Goal: Task Accomplishment & Management: Complete application form

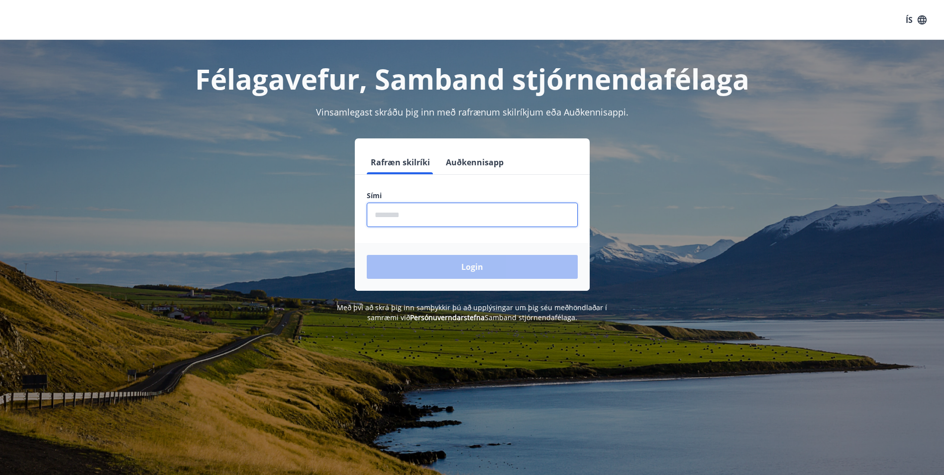
click at [437, 213] on input "phone" at bounding box center [472, 214] width 211 height 24
type input "********"
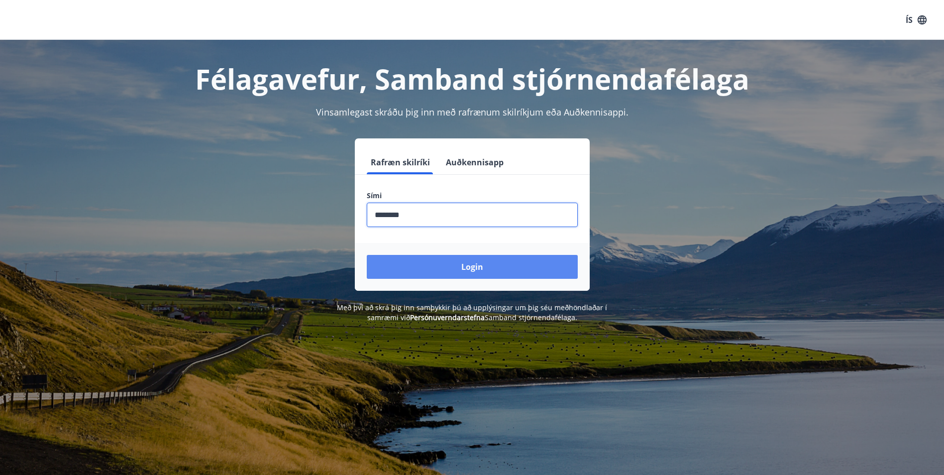
click at [451, 267] on button "Login" at bounding box center [472, 267] width 211 height 24
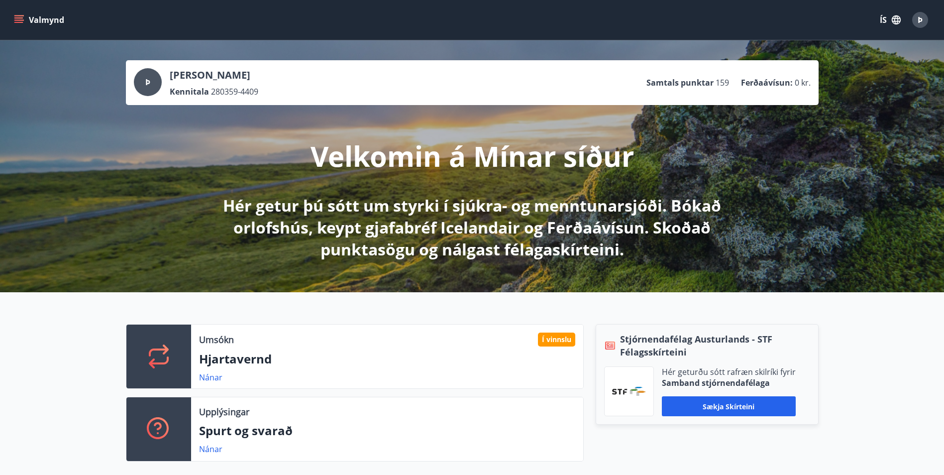
click at [25, 16] on button "Valmynd" at bounding box center [40, 20] width 56 height 18
click at [341, 78] on div "Þ [PERSON_NAME] Kennitala 280359-4409 Samtals punktar 159 Ferðaávísun : 0 kr." at bounding box center [472, 82] width 676 height 29
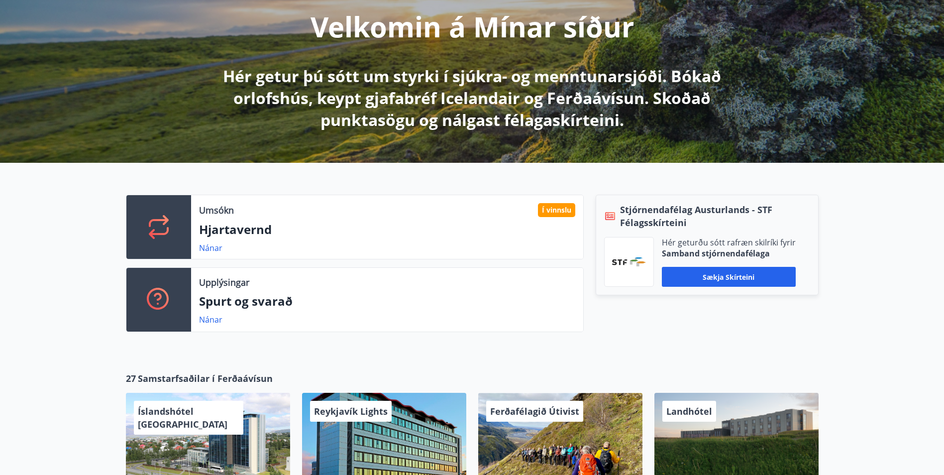
scroll to position [149, 0]
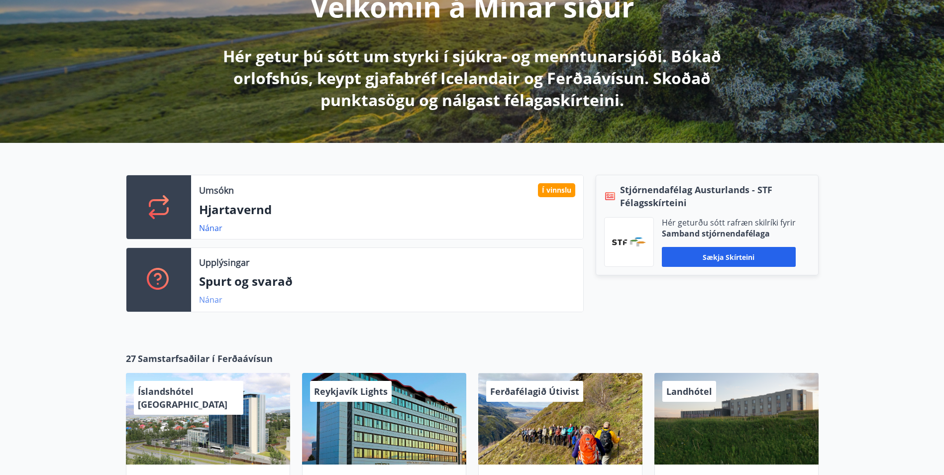
click at [215, 299] on link "Nánar" at bounding box center [210, 299] width 23 height 11
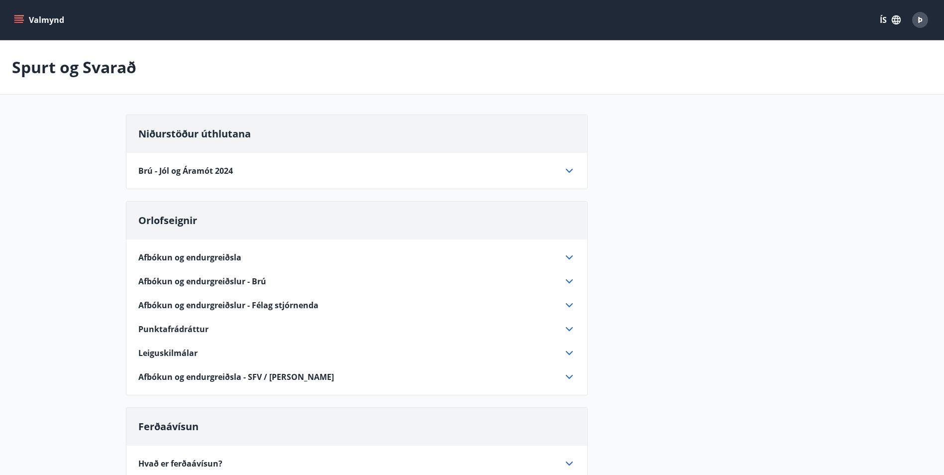
click at [19, 20] on icon "menu" at bounding box center [19, 19] width 11 height 1
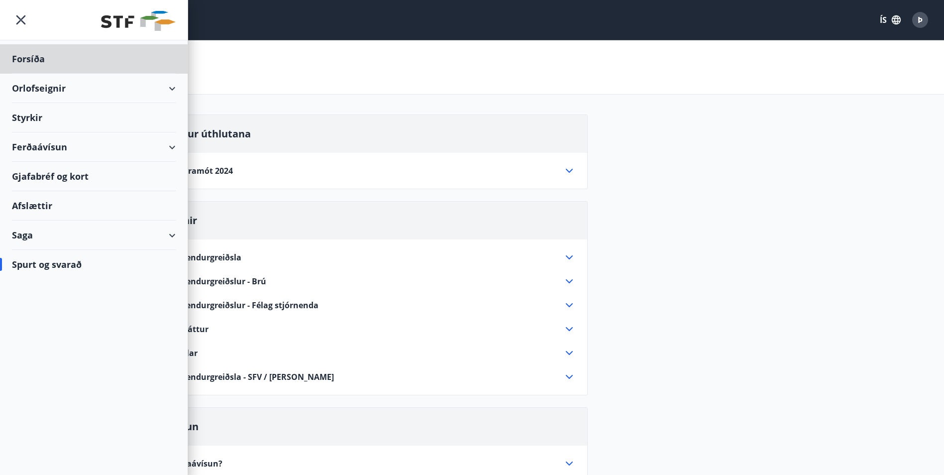
click at [38, 118] on div "Styrkir" at bounding box center [94, 117] width 164 height 29
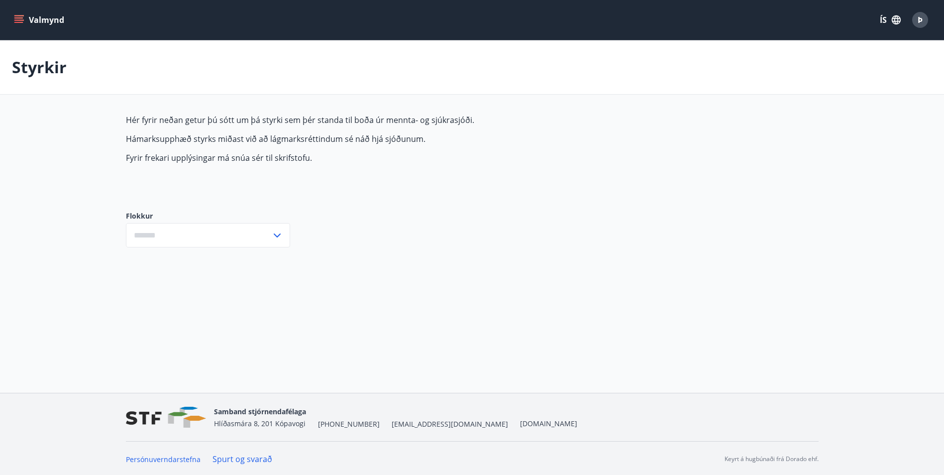
type input "***"
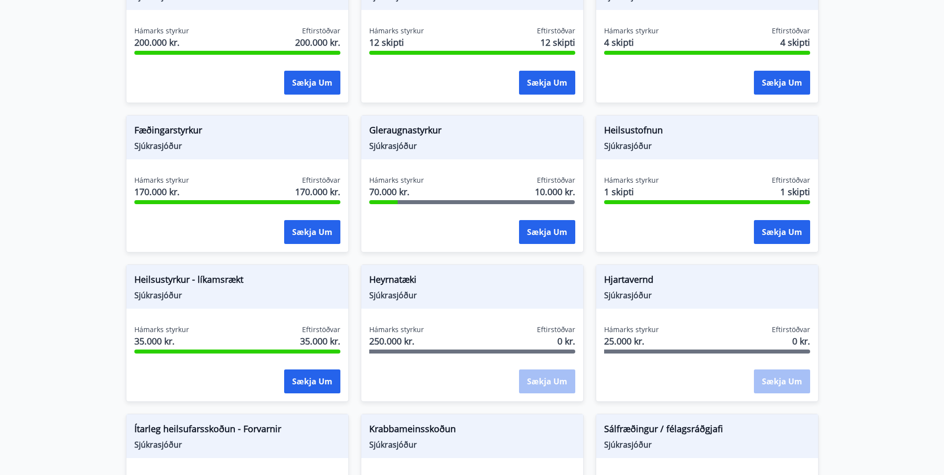
scroll to position [298, 0]
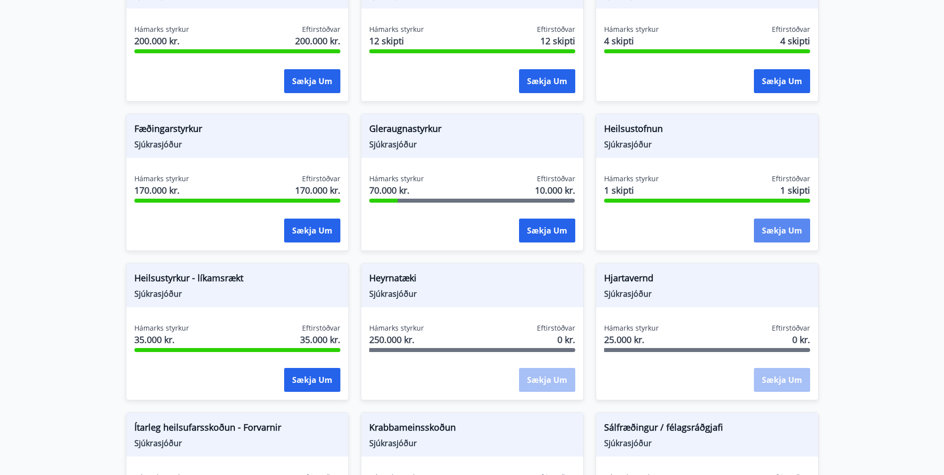
click at [781, 230] on button "Sækja um" at bounding box center [782, 230] width 56 height 24
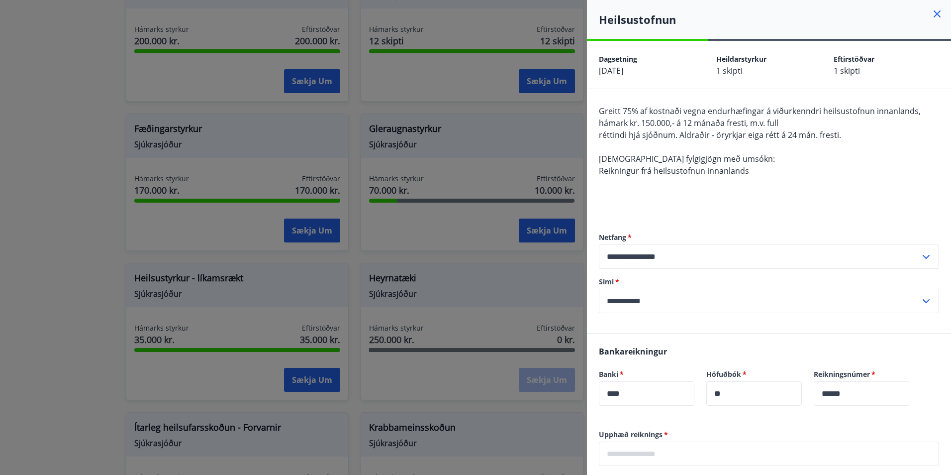
click at [42, 77] on div at bounding box center [475, 237] width 951 height 475
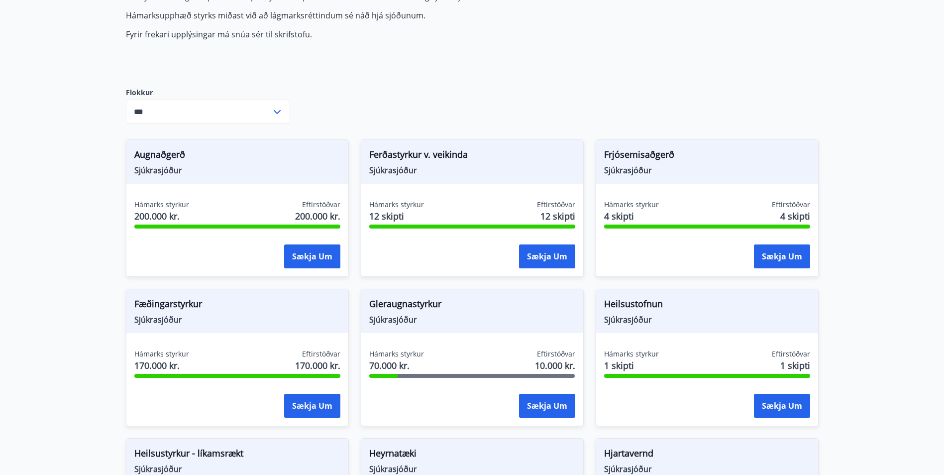
scroll to position [120, 0]
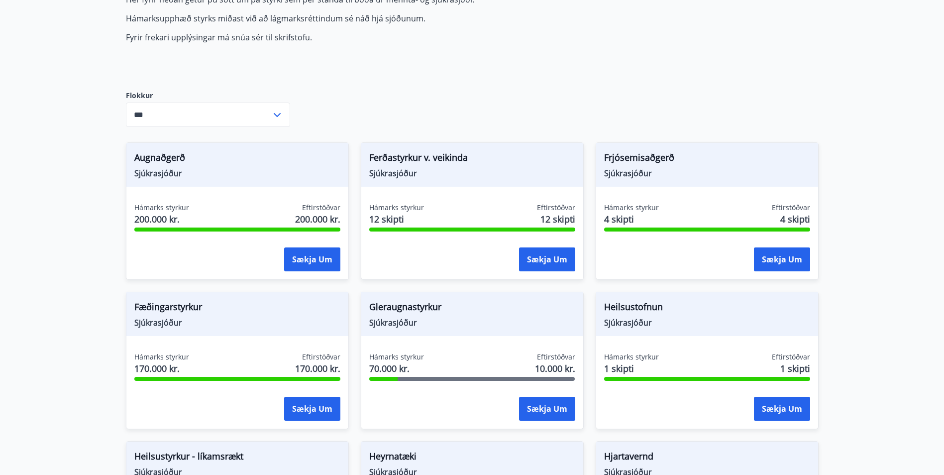
click at [276, 116] on icon at bounding box center [277, 115] width 12 height 12
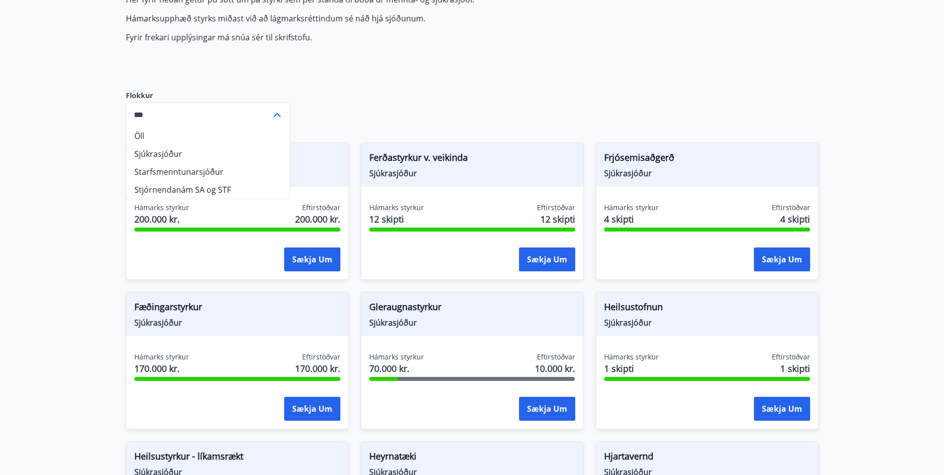
click at [276, 116] on icon at bounding box center [277, 115] width 12 height 12
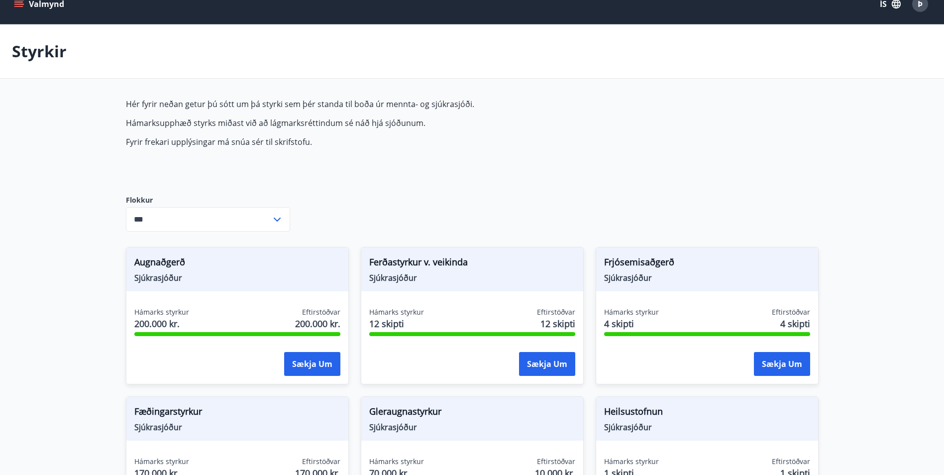
scroll to position [0, 0]
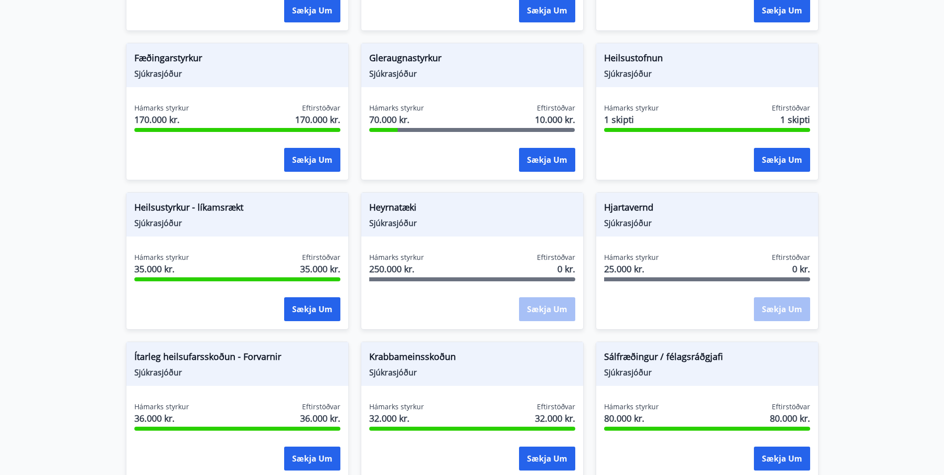
drag, startPoint x: 291, startPoint y: 193, endPoint x: 286, endPoint y: 158, distance: 35.8
